Goal: Browse casually

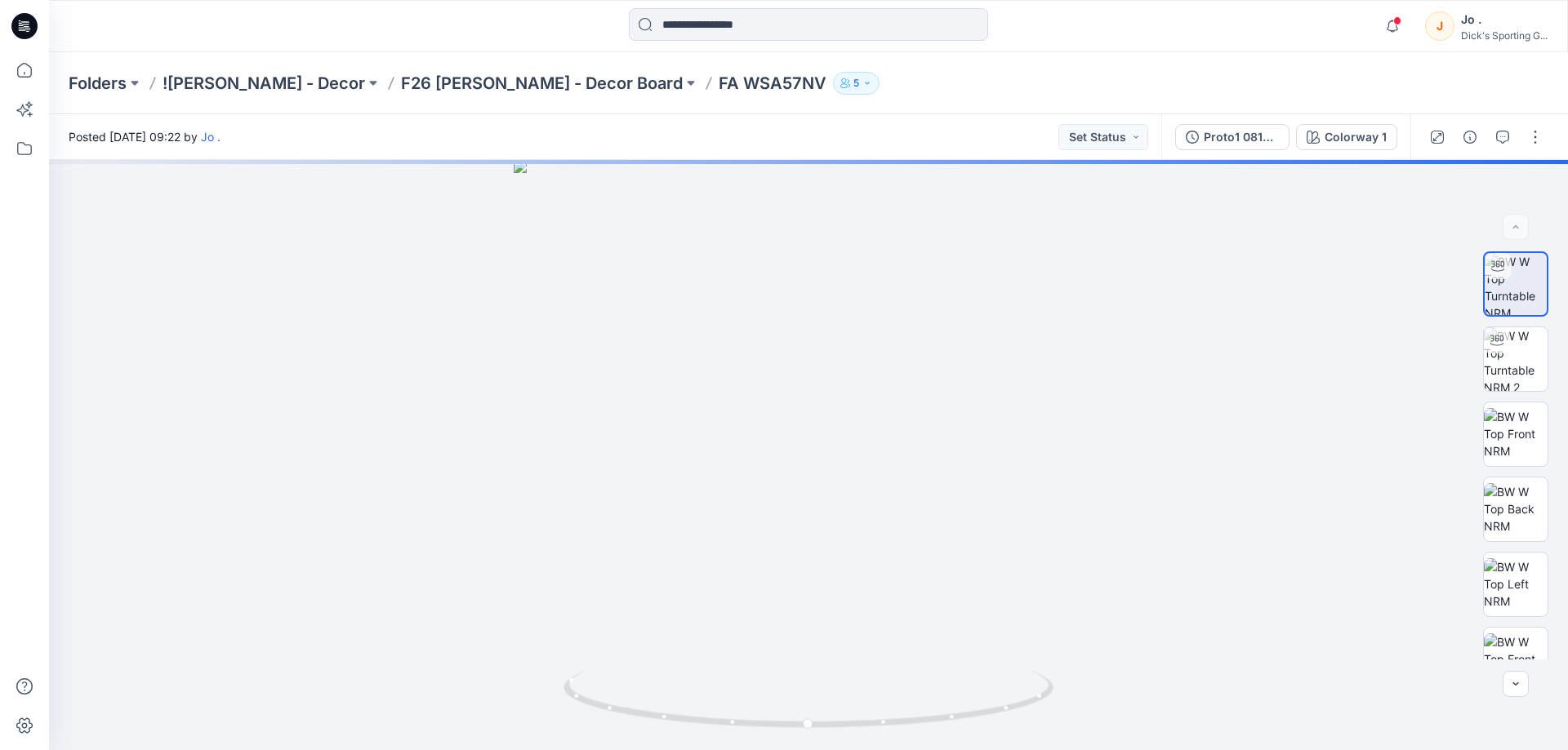
click at [23, 21] on icon at bounding box center [24, 26] width 26 height 26
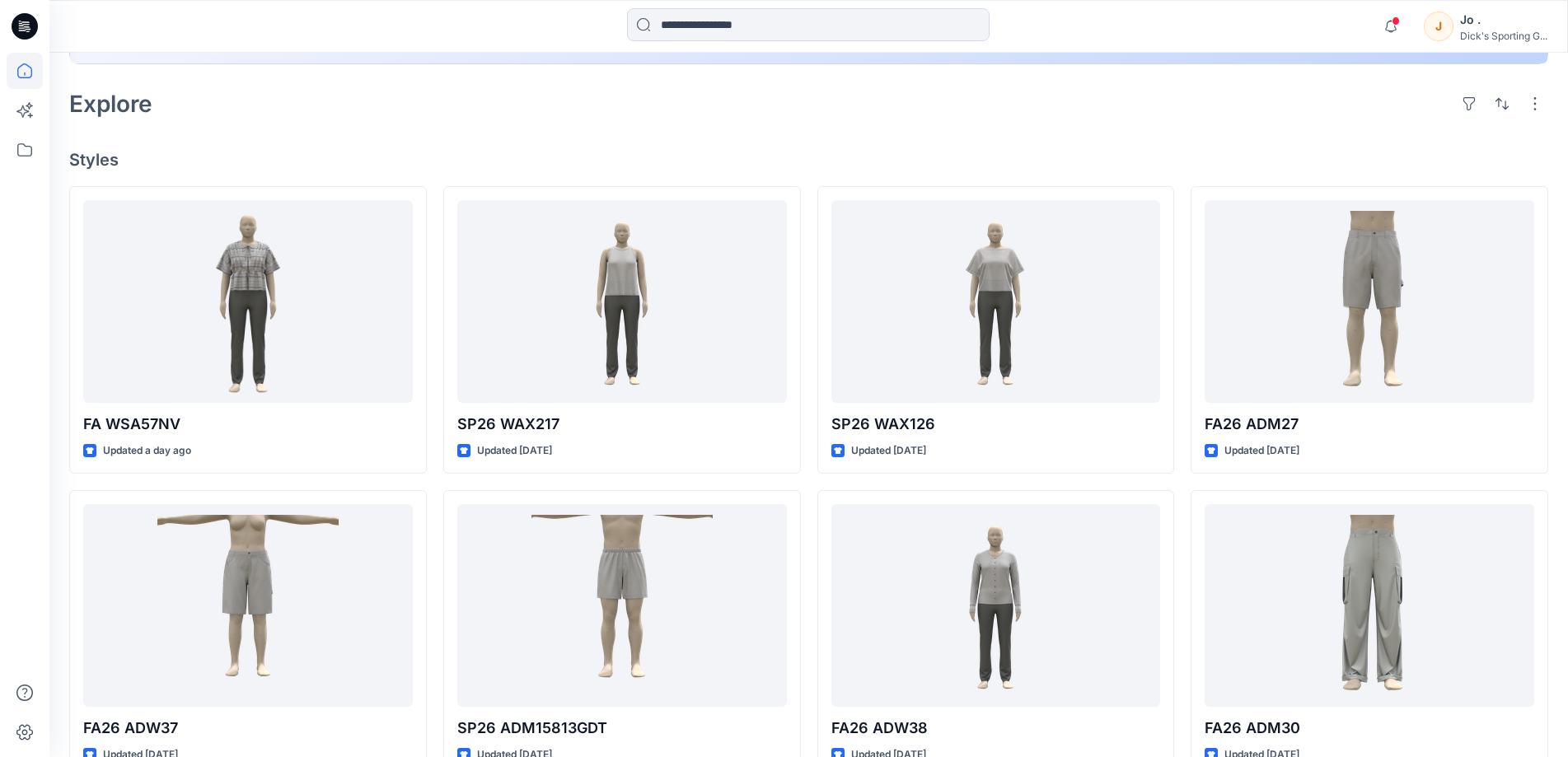
scroll to position [412, 0]
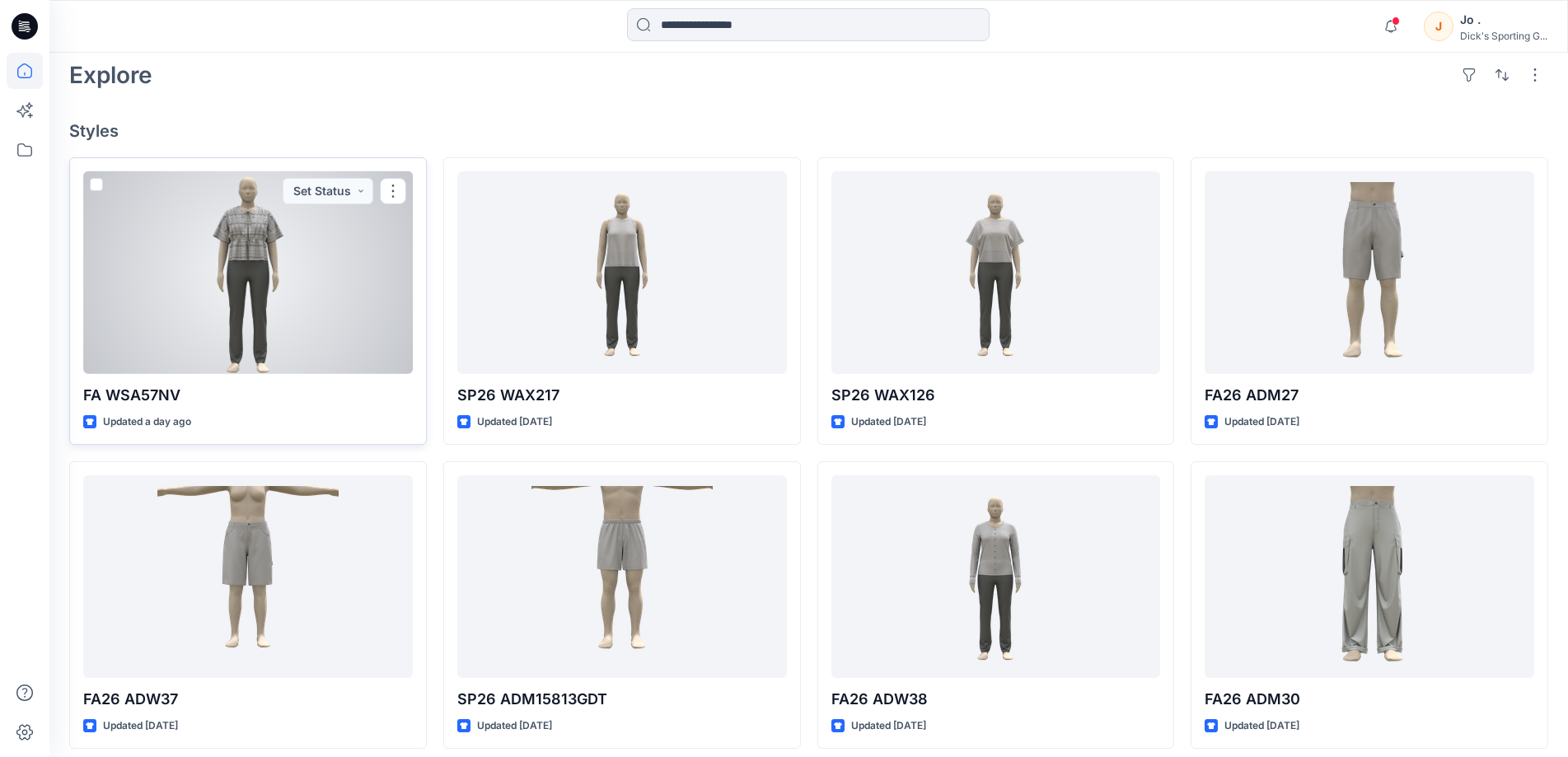
click at [275, 365] on div at bounding box center [248, 273] width 329 height 203
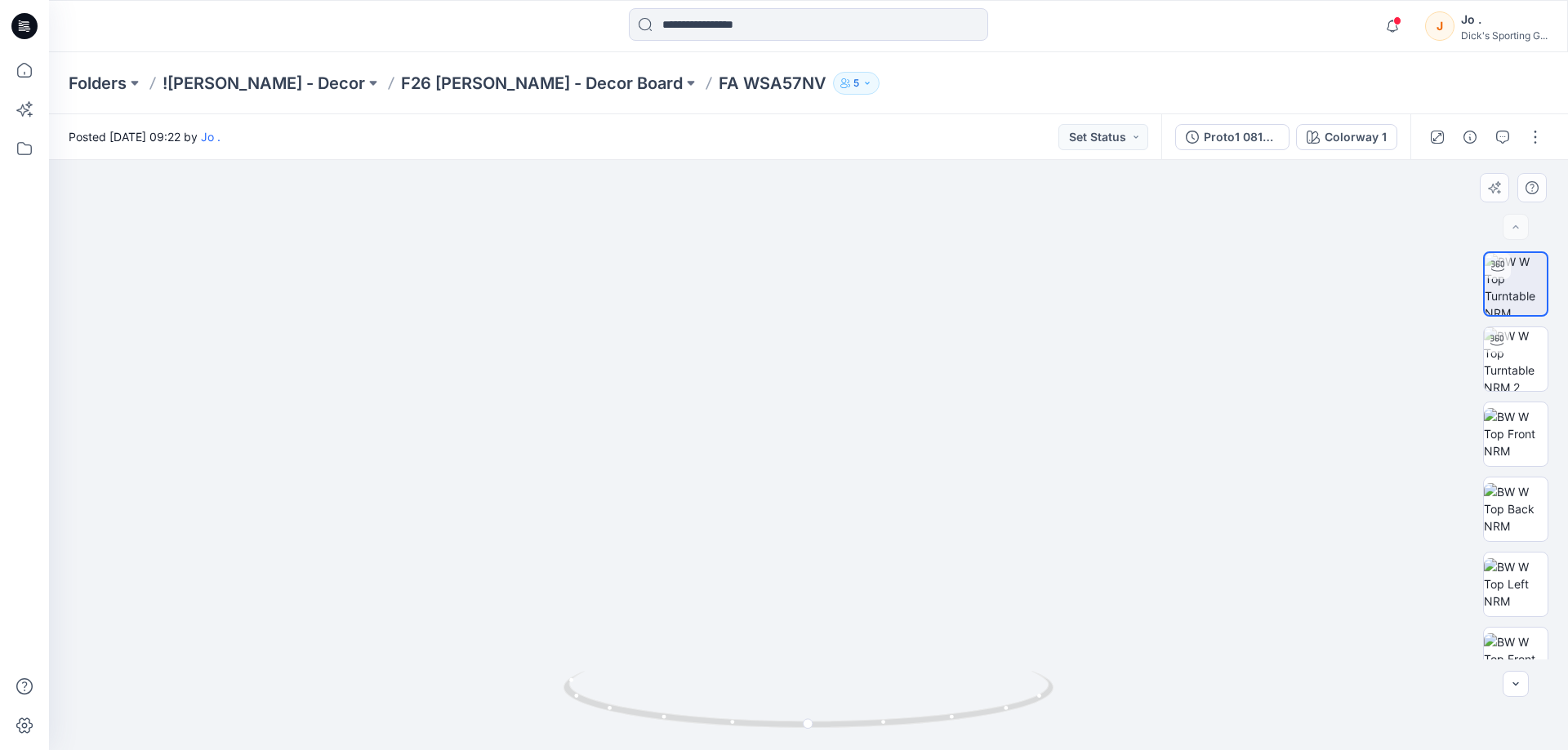
drag, startPoint x: 837, startPoint y: 348, endPoint x: 791, endPoint y: 520, distance: 178.0
click at [794, 531] on img at bounding box center [809, 341] width 1272 height 817
drag, startPoint x: 795, startPoint y: 728, endPoint x: 723, endPoint y: 725, distance: 72.1
click at [723, 725] on icon at bounding box center [811, 701] width 494 height 61
drag, startPoint x: 779, startPoint y: 727, endPoint x: 598, endPoint y: 723, distance: 181.0
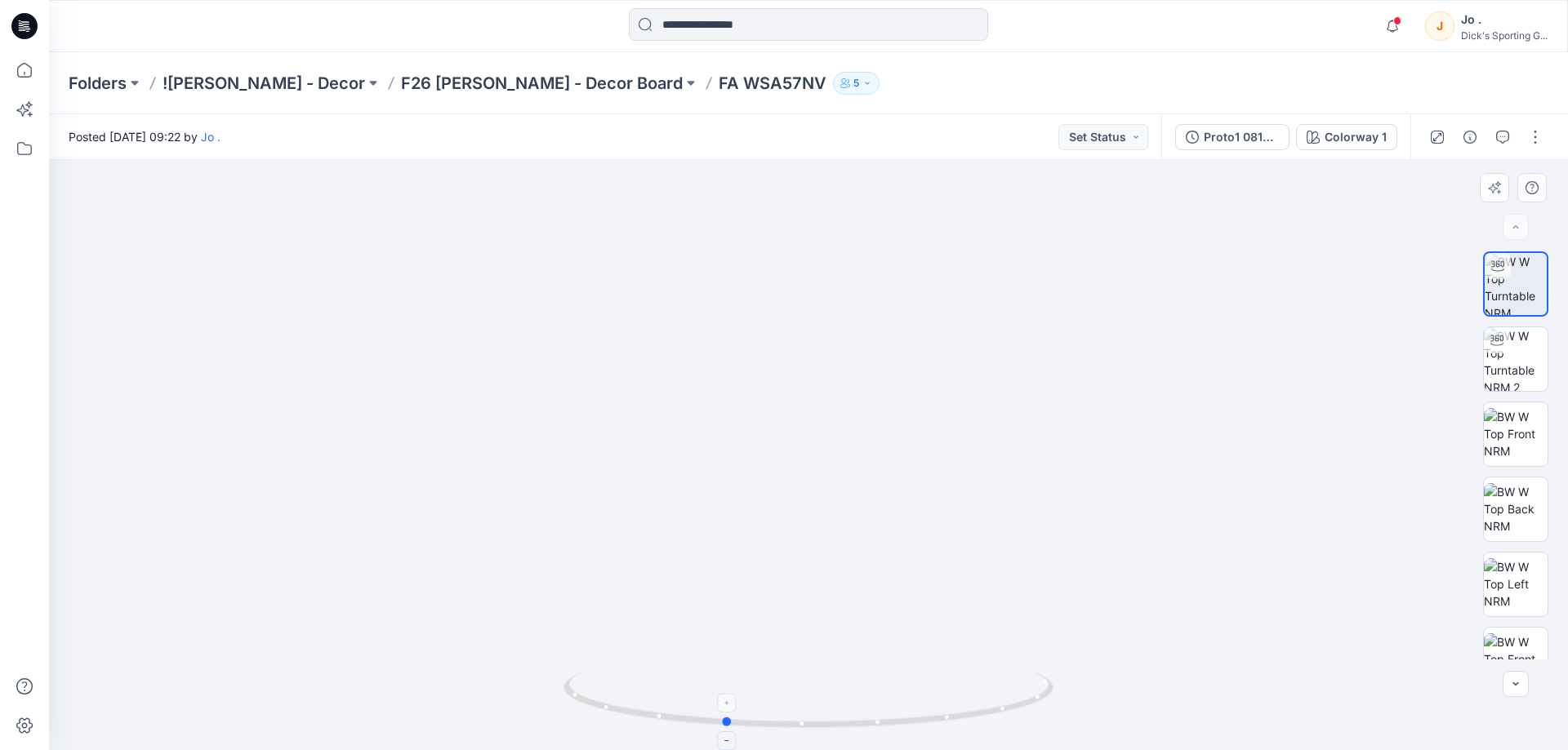
click at [598, 723] on icon at bounding box center [811, 701] width 494 height 61
